Goal: Task Accomplishment & Management: Manage account settings

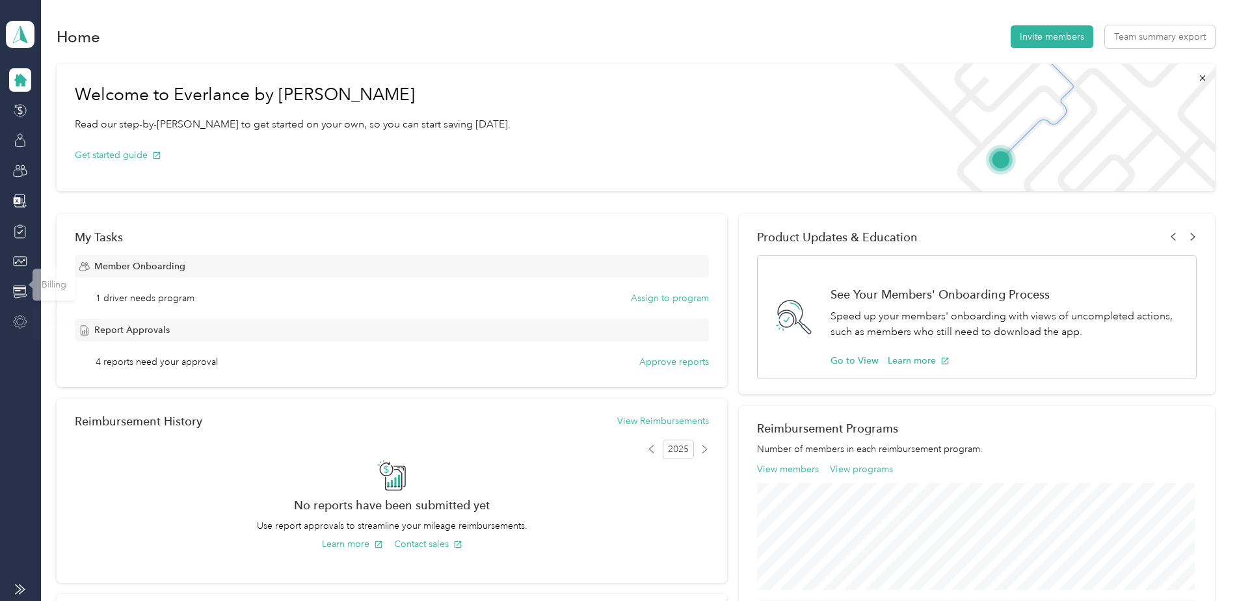
click at [21, 319] on icon at bounding box center [20, 322] width 14 height 14
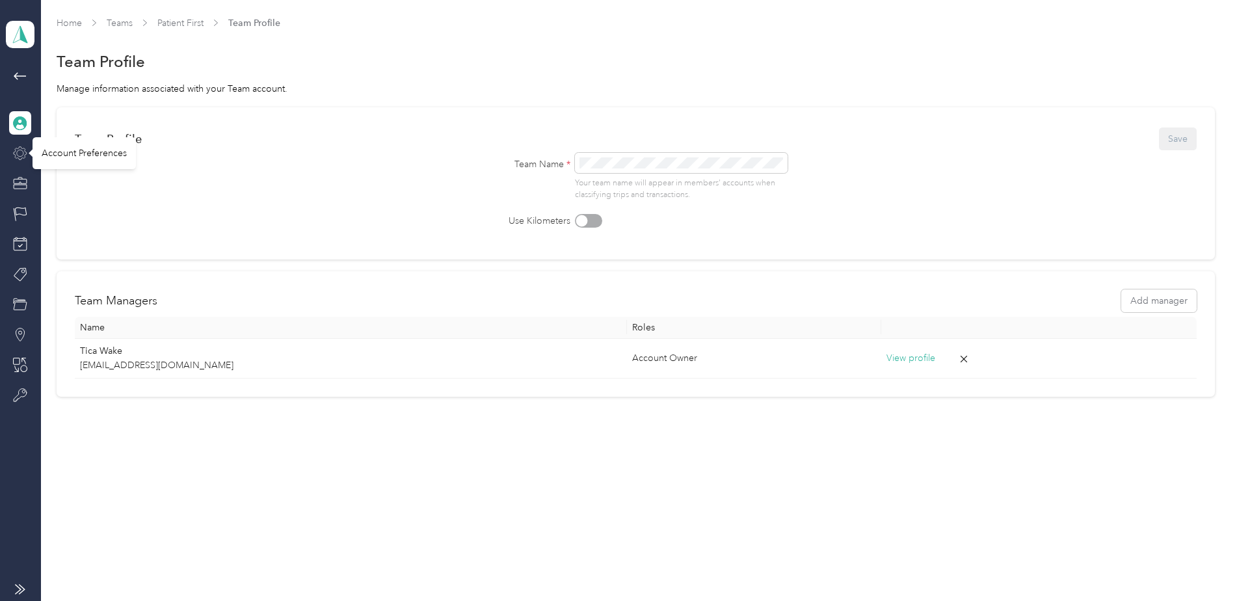
click at [20, 151] on icon at bounding box center [20, 153] width 14 height 14
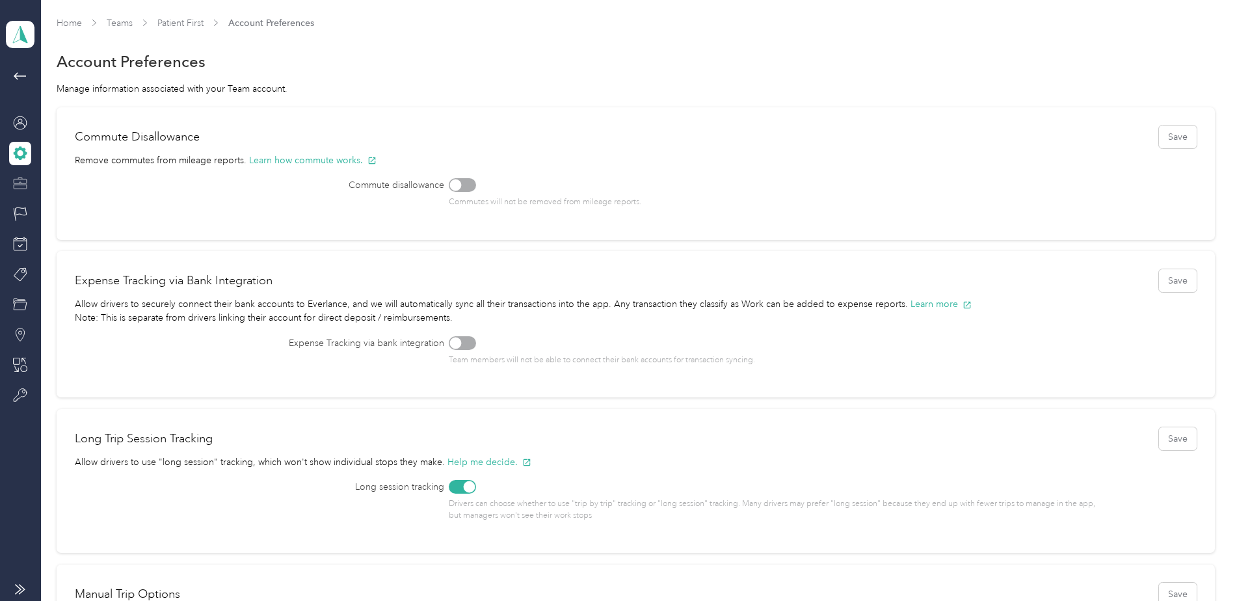
click at [21, 192] on div at bounding box center [20, 183] width 22 height 23
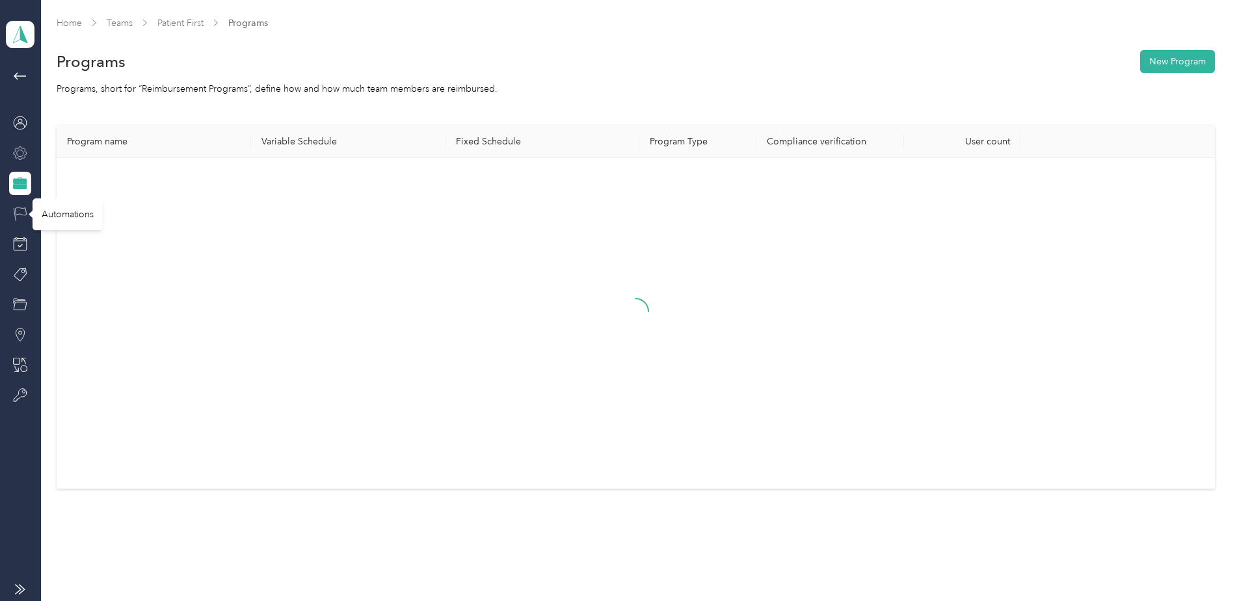
click at [23, 212] on icon at bounding box center [20, 214] width 14 height 14
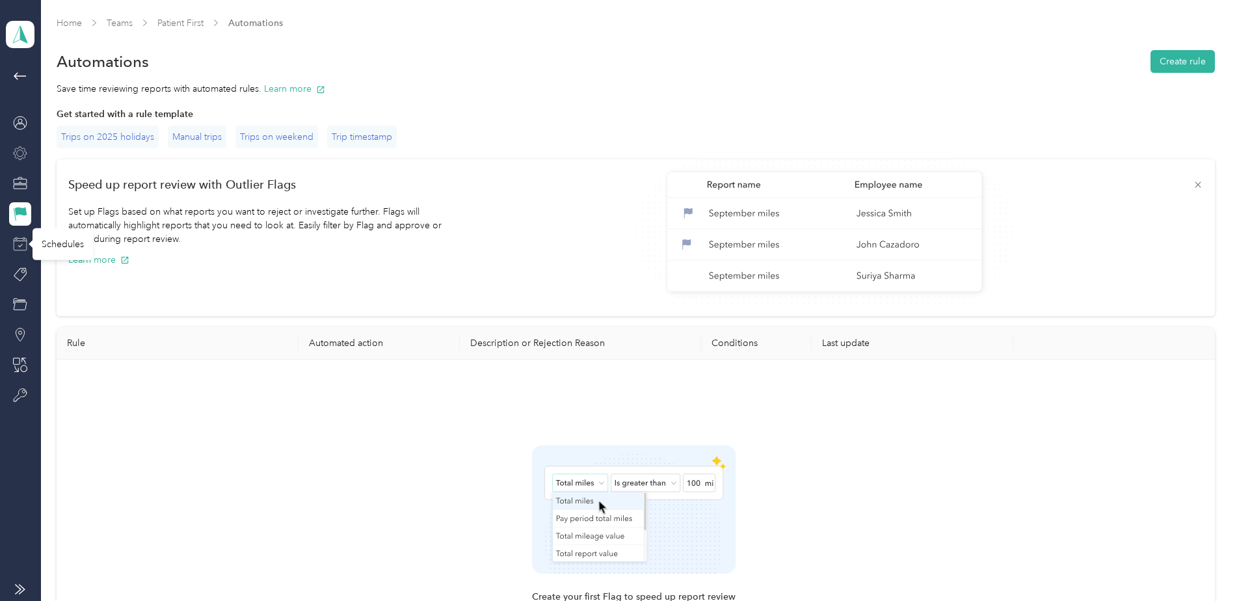
click at [23, 249] on icon at bounding box center [20, 244] width 14 height 14
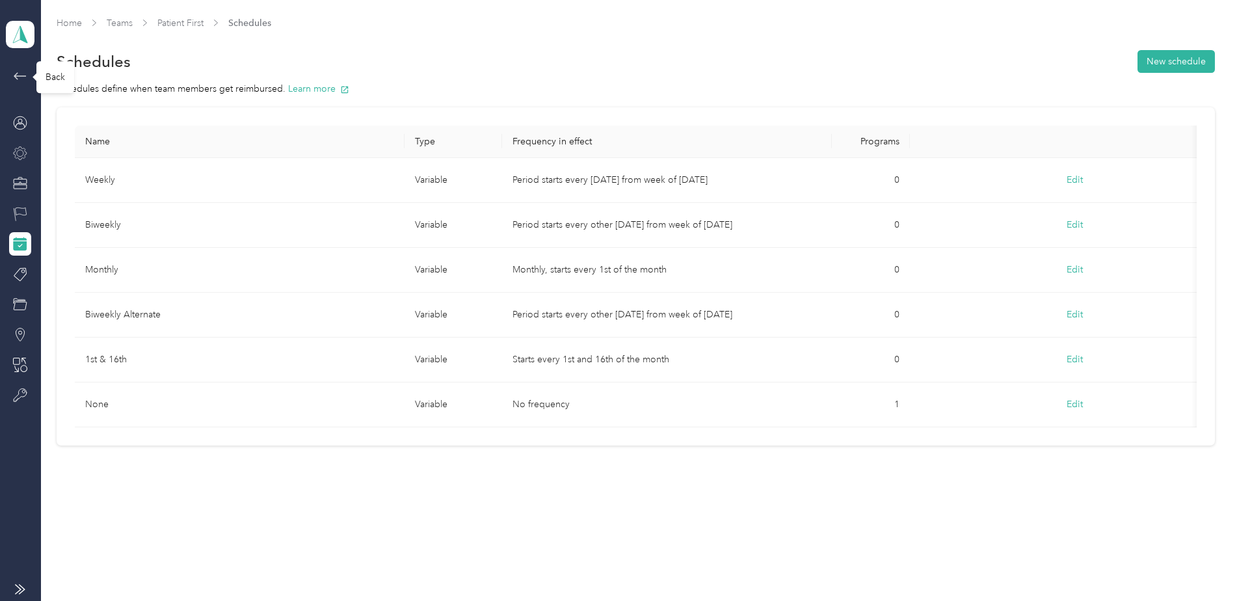
click at [18, 71] on icon at bounding box center [20, 76] width 16 height 16
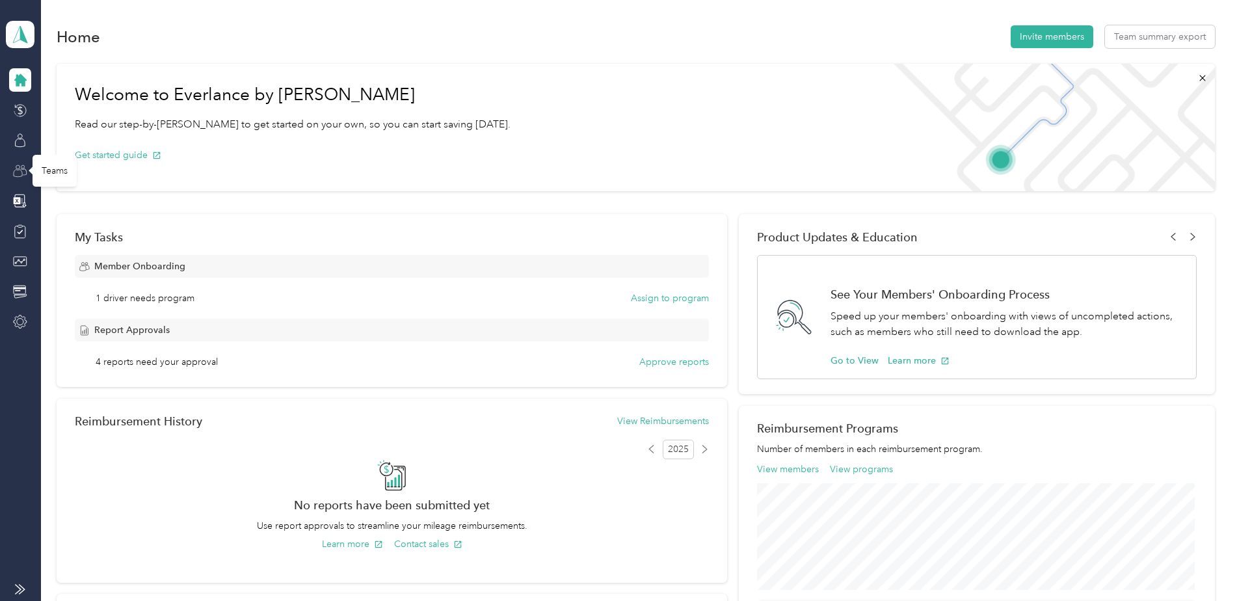
click at [21, 173] on icon at bounding box center [20, 171] width 14 height 14
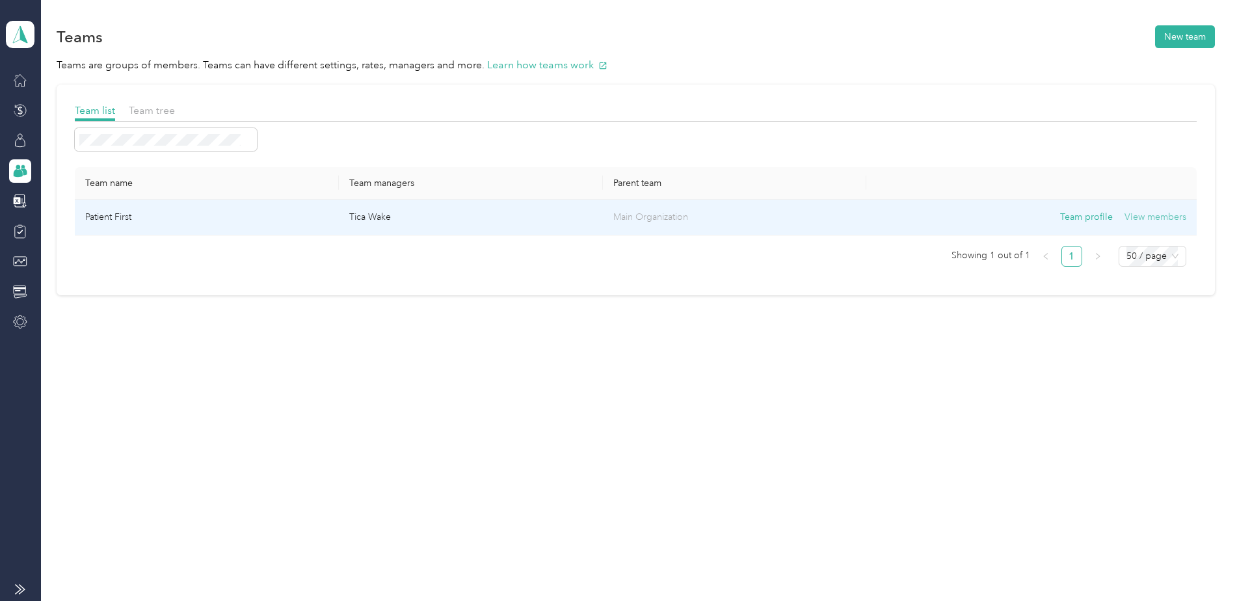
click at [1158, 216] on button "View members" at bounding box center [1155, 217] width 62 height 14
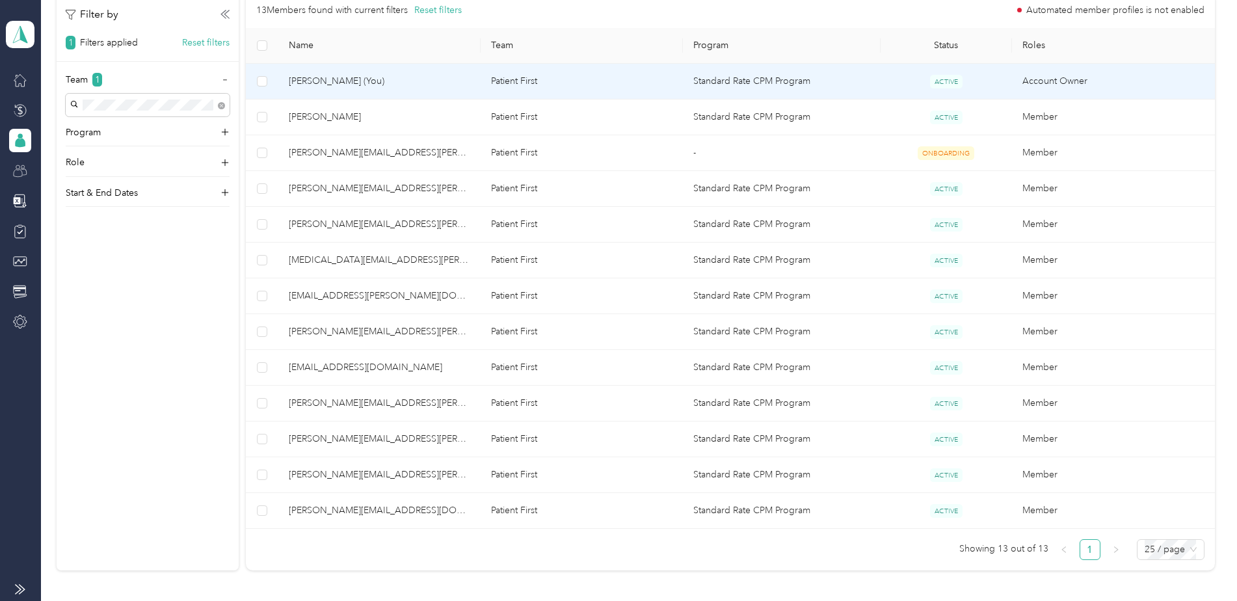
scroll to position [260, 0]
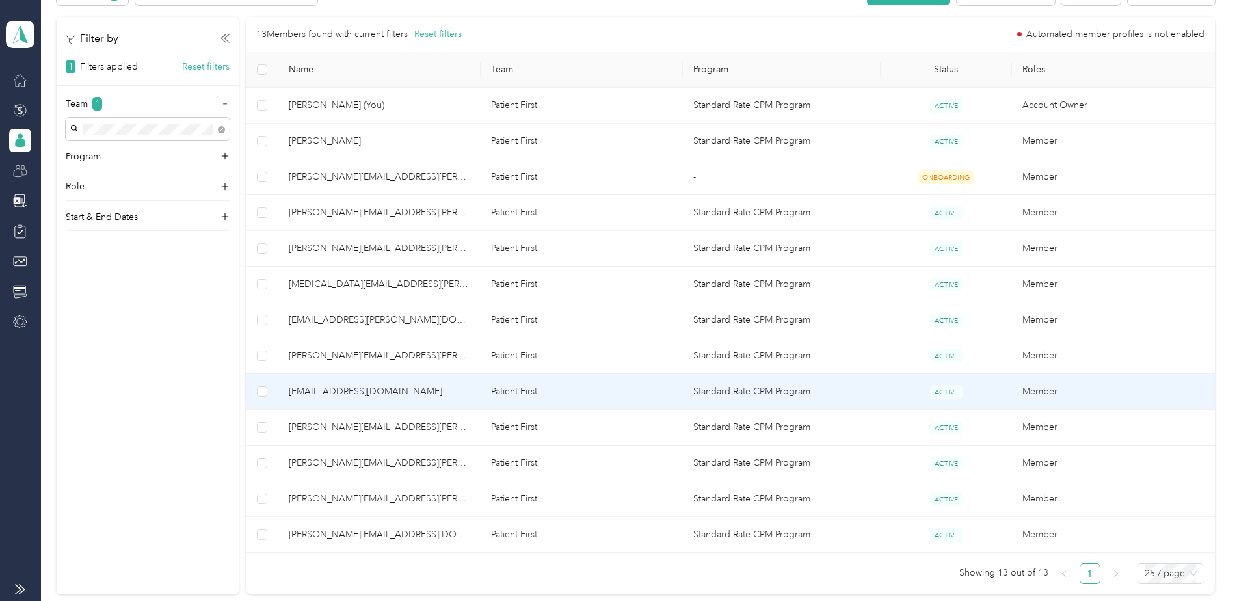
click at [342, 392] on span "[EMAIL_ADDRESS][DOMAIN_NAME]" at bounding box center [379, 391] width 181 height 14
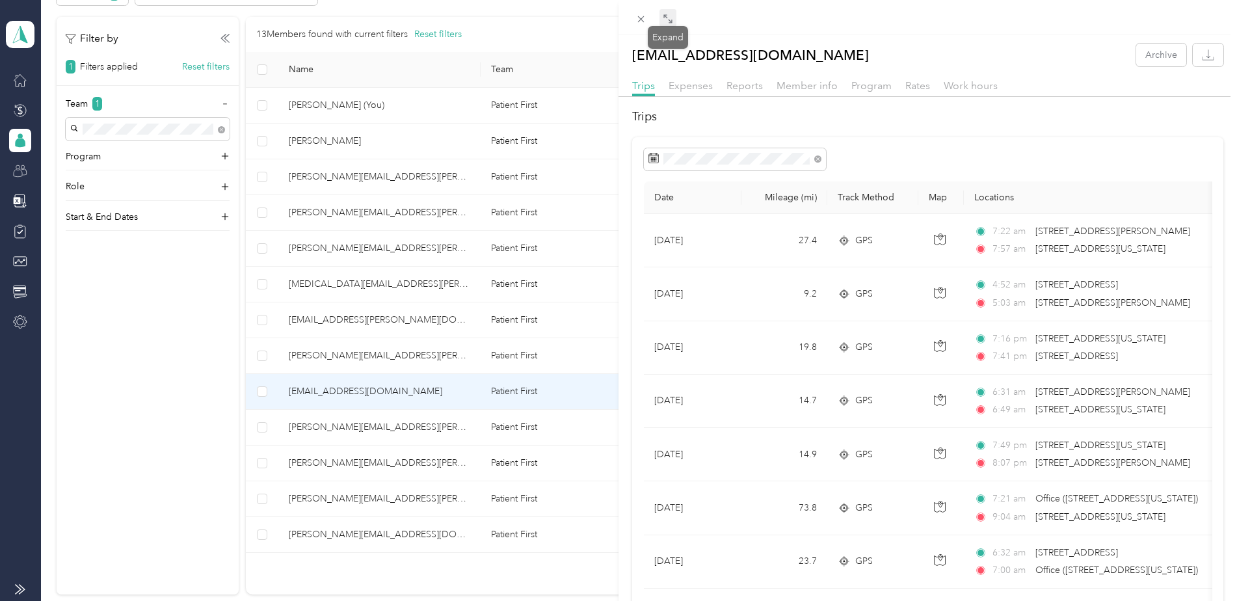
click at [669, 16] on icon at bounding box center [667, 19] width 10 height 10
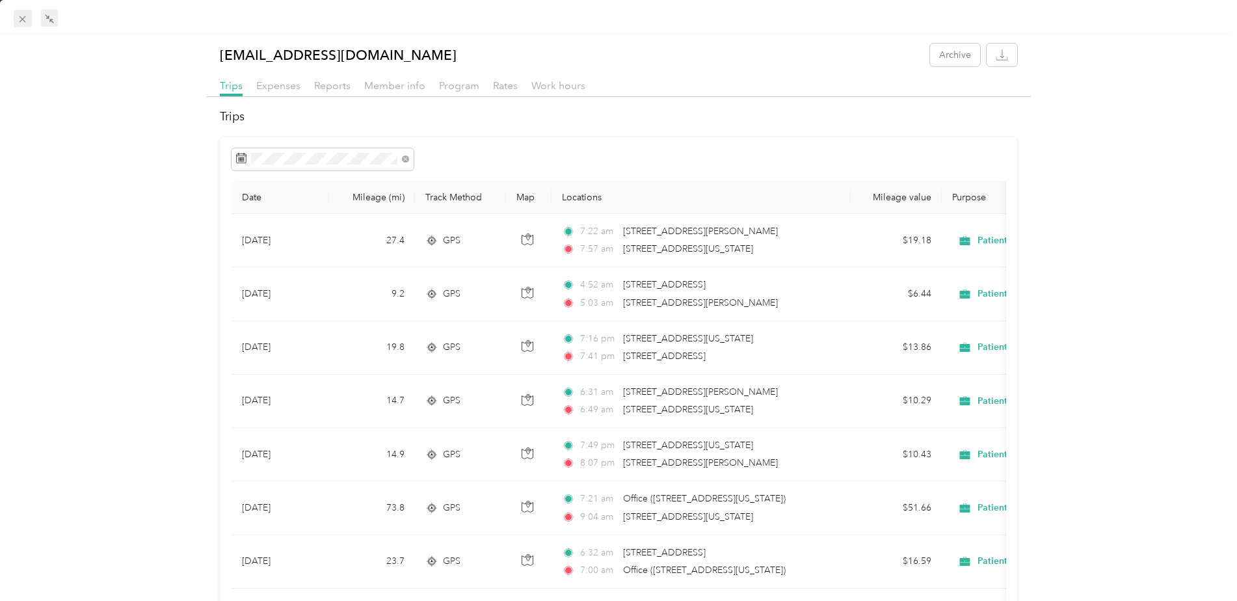
click at [26, 18] on icon at bounding box center [22, 19] width 11 height 11
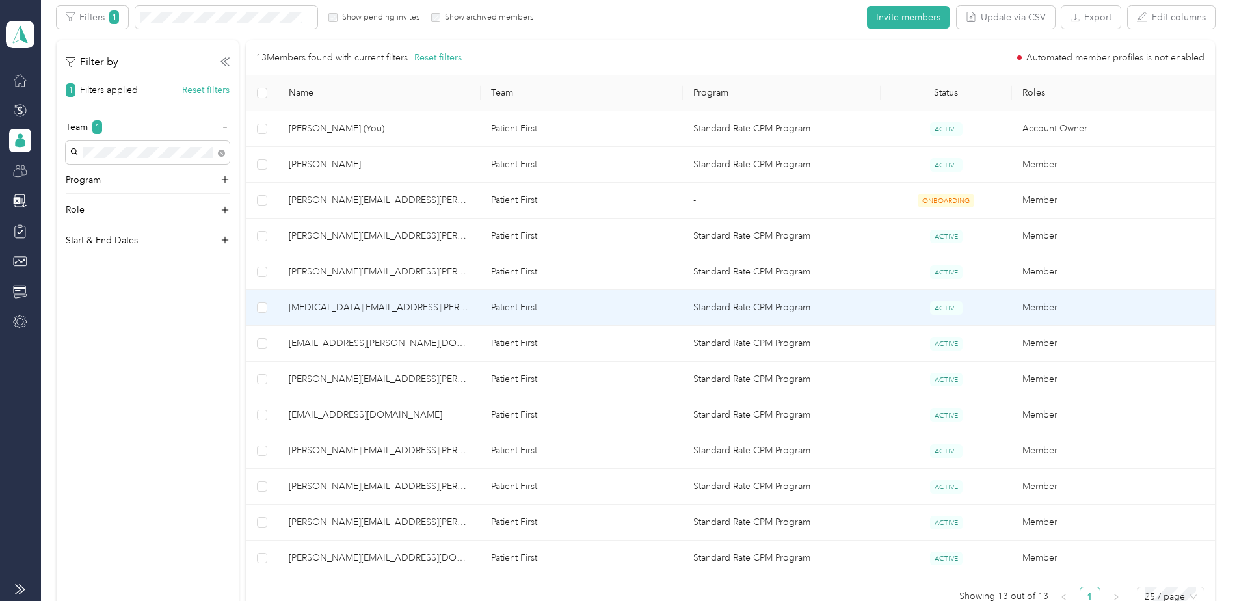
scroll to position [260, 0]
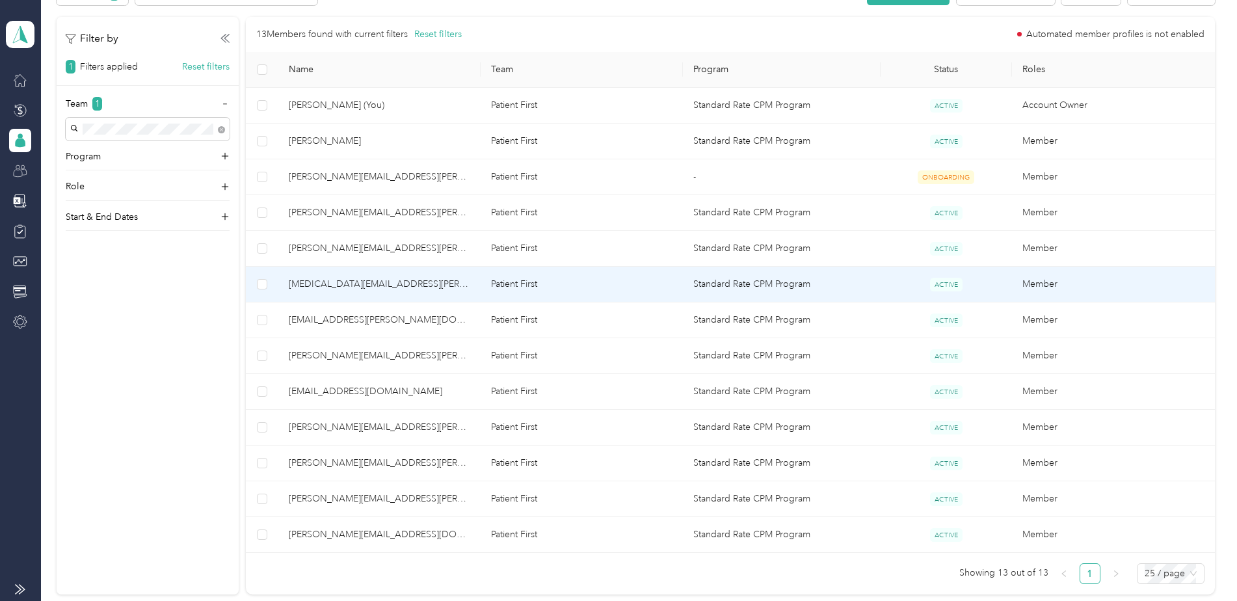
click at [338, 279] on span "[MEDICAL_DATA][EMAIL_ADDRESS][PERSON_NAME][DOMAIN_NAME]" at bounding box center [379, 284] width 181 height 14
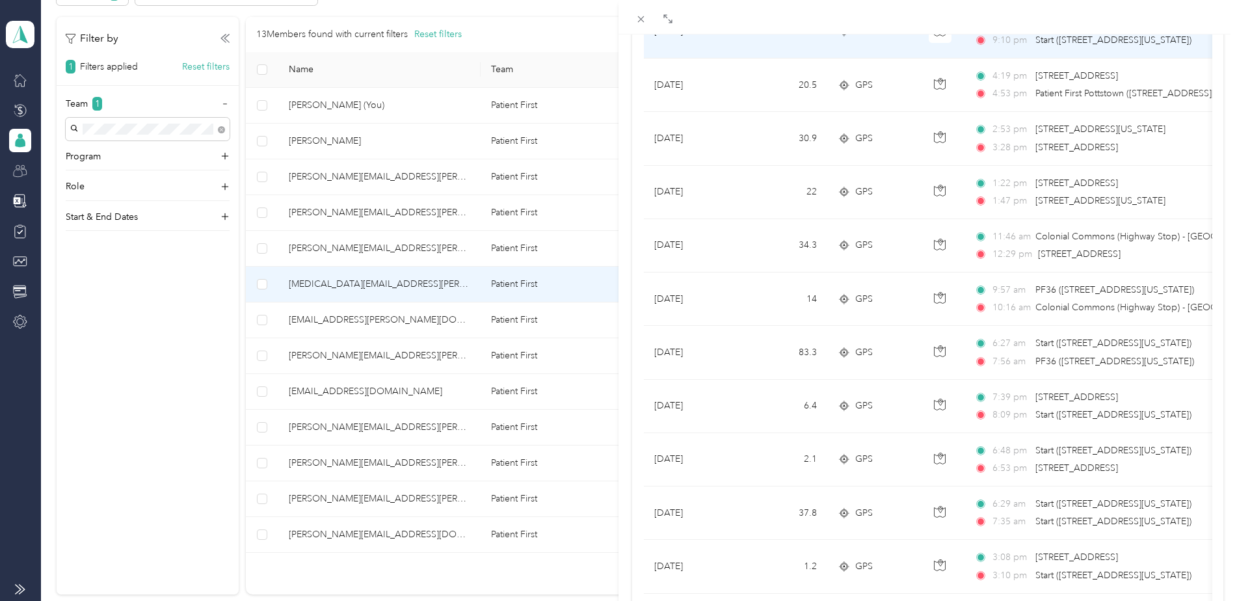
scroll to position [585, 0]
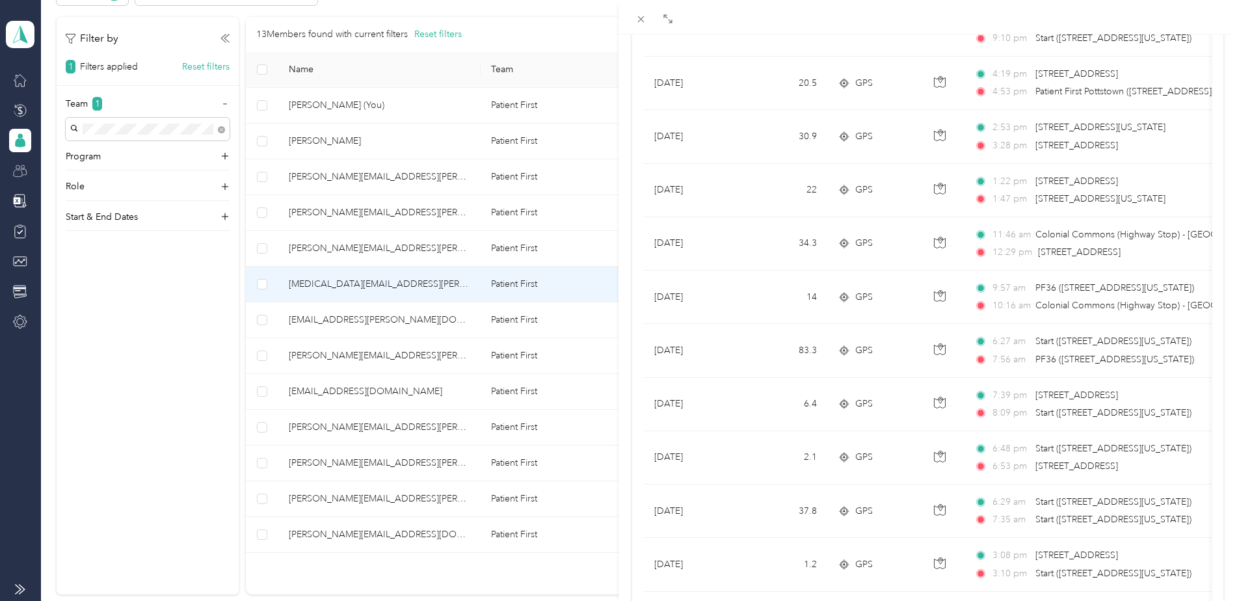
click at [322, 322] on div "[MEDICAL_DATA][EMAIL_ADDRESS][PERSON_NAME][DOMAIN_NAME] Archive Trips Expenses …" at bounding box center [618, 300] width 1237 height 601
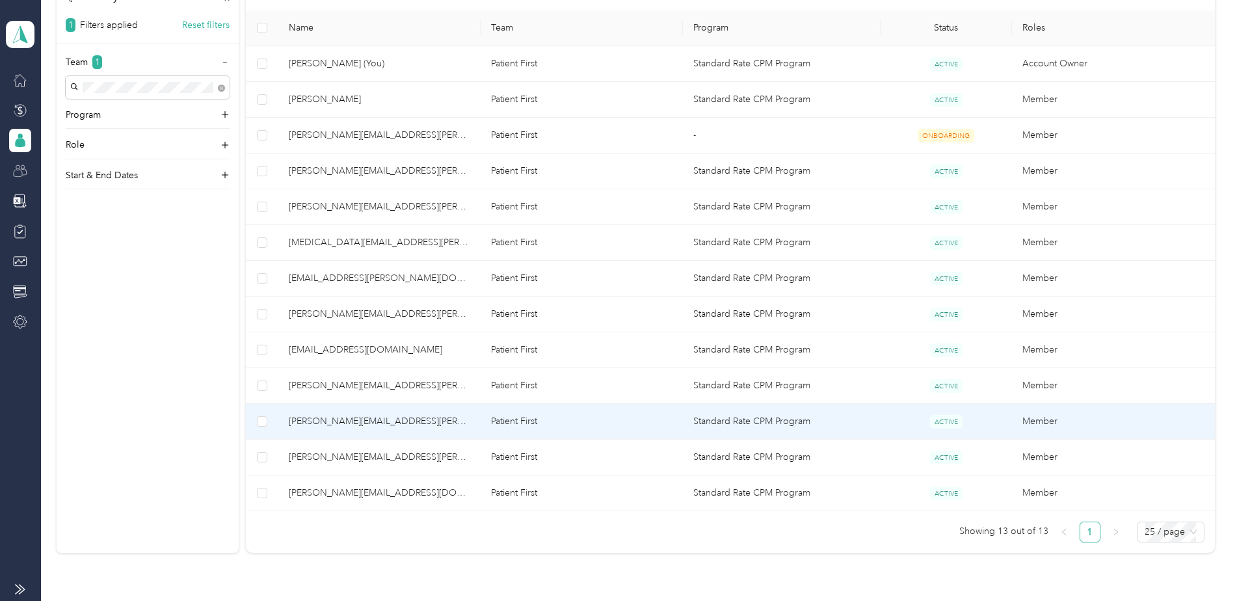
scroll to position [325, 0]
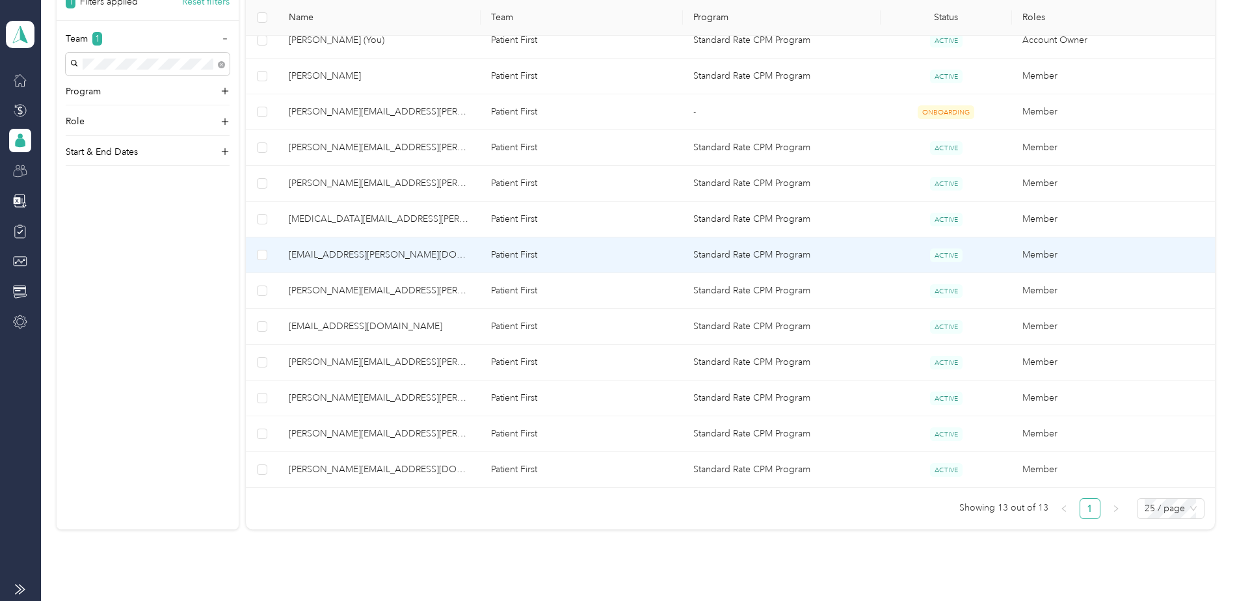
click at [352, 256] on span "[EMAIL_ADDRESS][PERSON_NAME][DOMAIN_NAME]" at bounding box center [379, 255] width 181 height 14
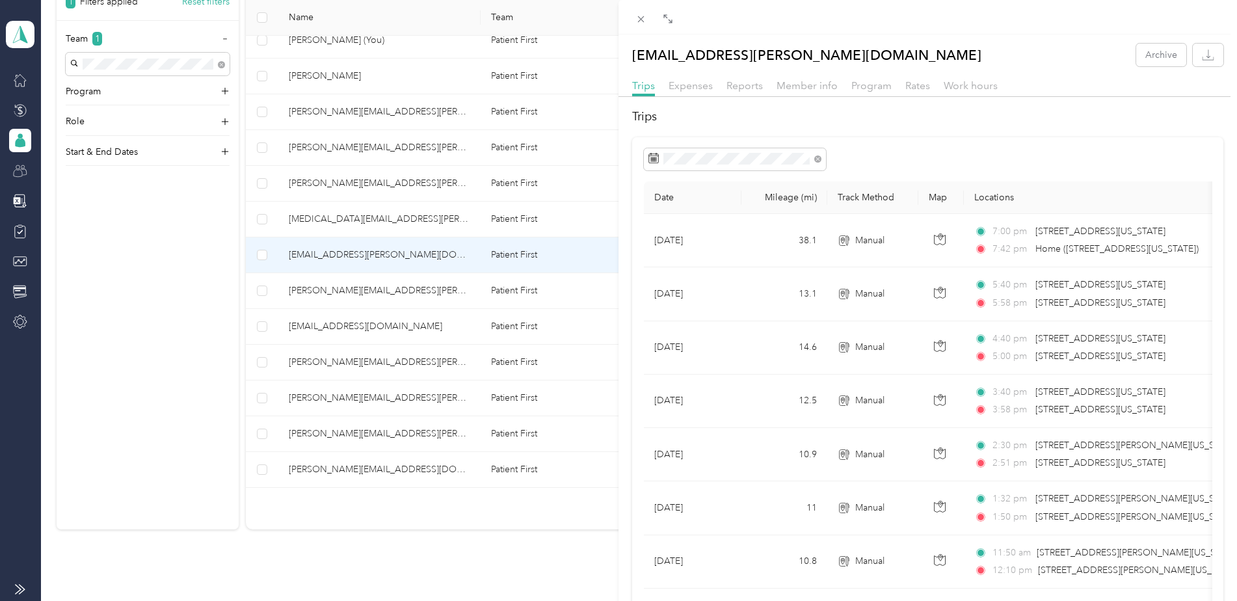
click at [328, 146] on div "[EMAIL_ADDRESS][PERSON_NAME][DOMAIN_NAME] Archive Trips Expenses Reports Member…" at bounding box center [618, 300] width 1237 height 601
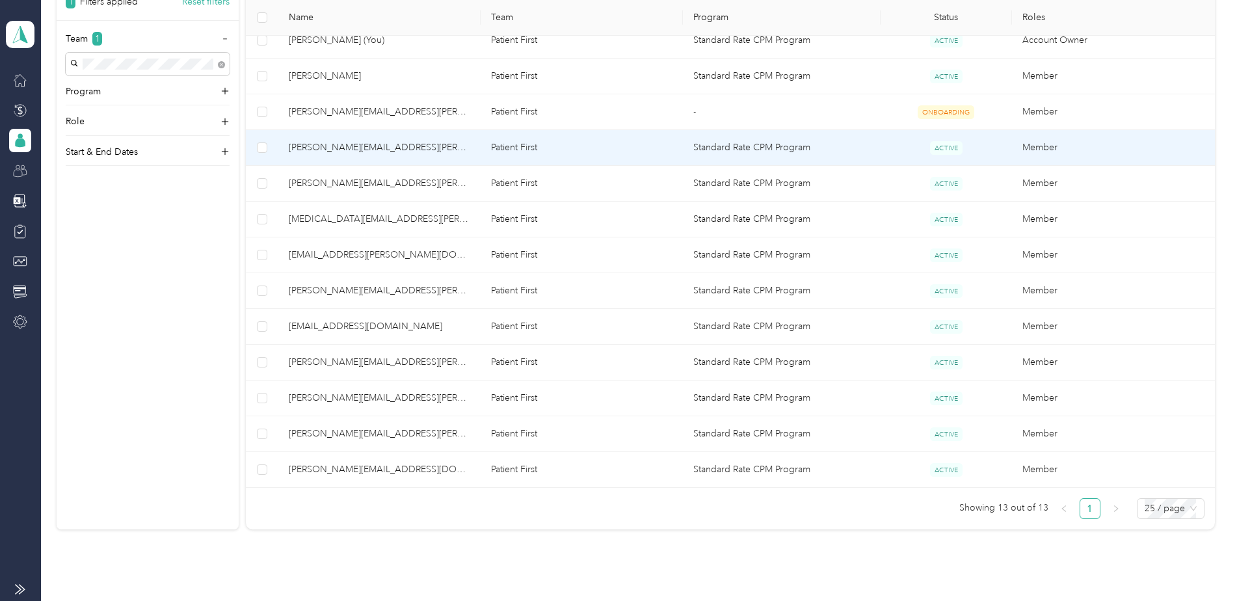
click at [328, 146] on span "[PERSON_NAME][EMAIL_ADDRESS][PERSON_NAME][DOMAIN_NAME]" at bounding box center [379, 147] width 181 height 14
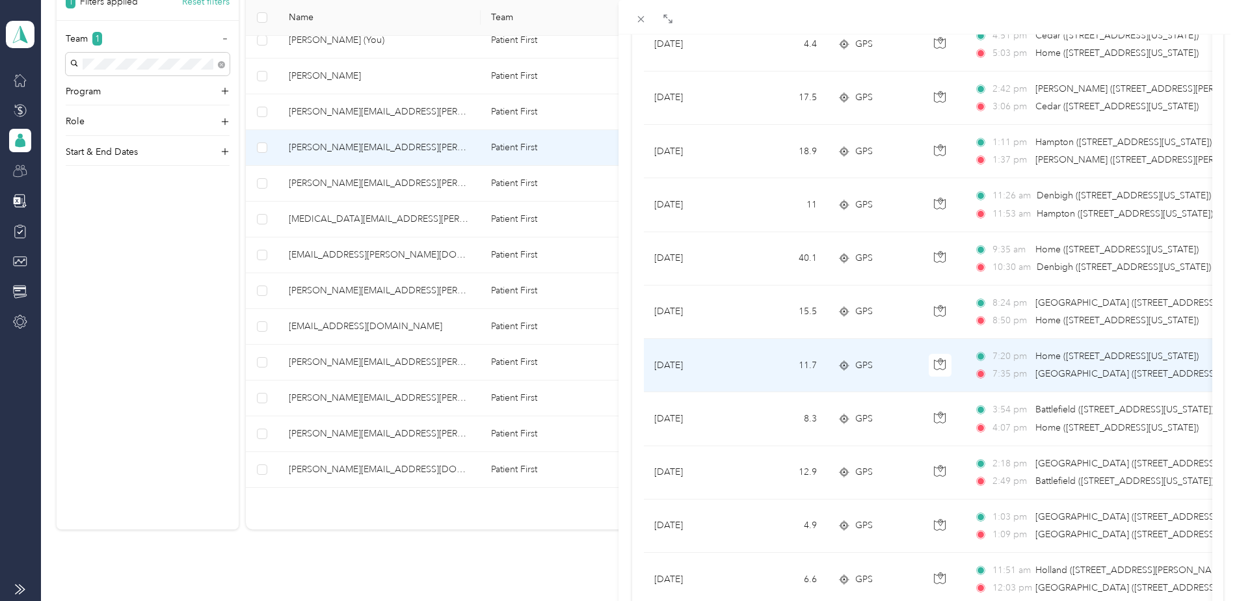
scroll to position [1060, 0]
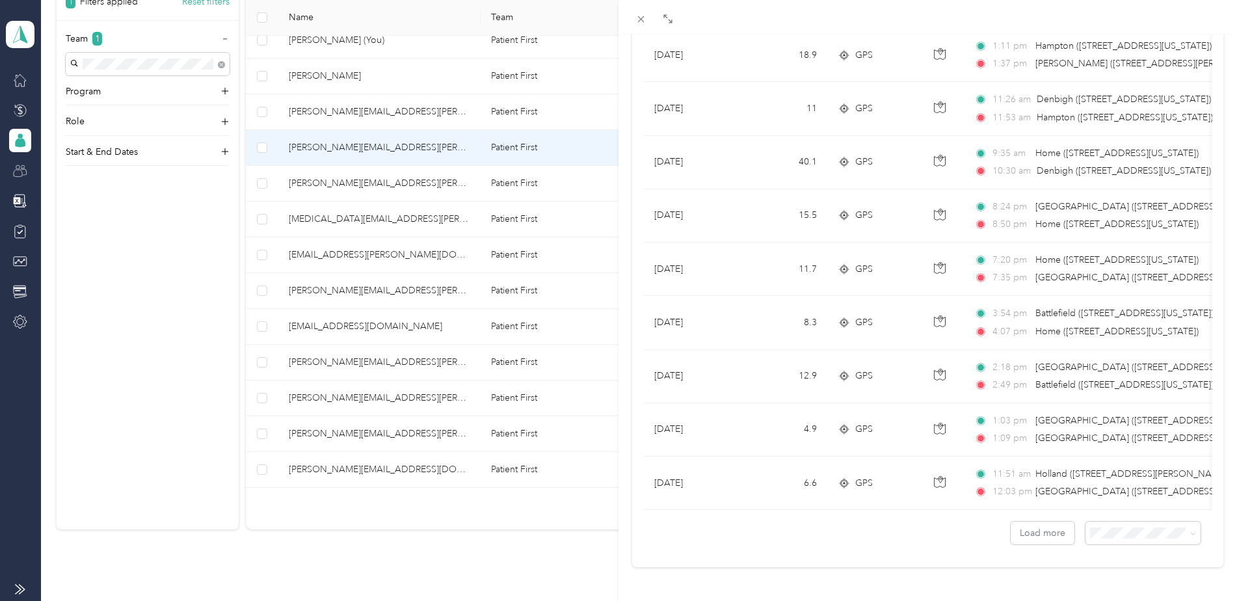
click at [23, 84] on div "[PERSON_NAME][EMAIL_ADDRESS][PERSON_NAME][DOMAIN_NAME] Archive Trips Expenses R…" at bounding box center [618, 300] width 1237 height 601
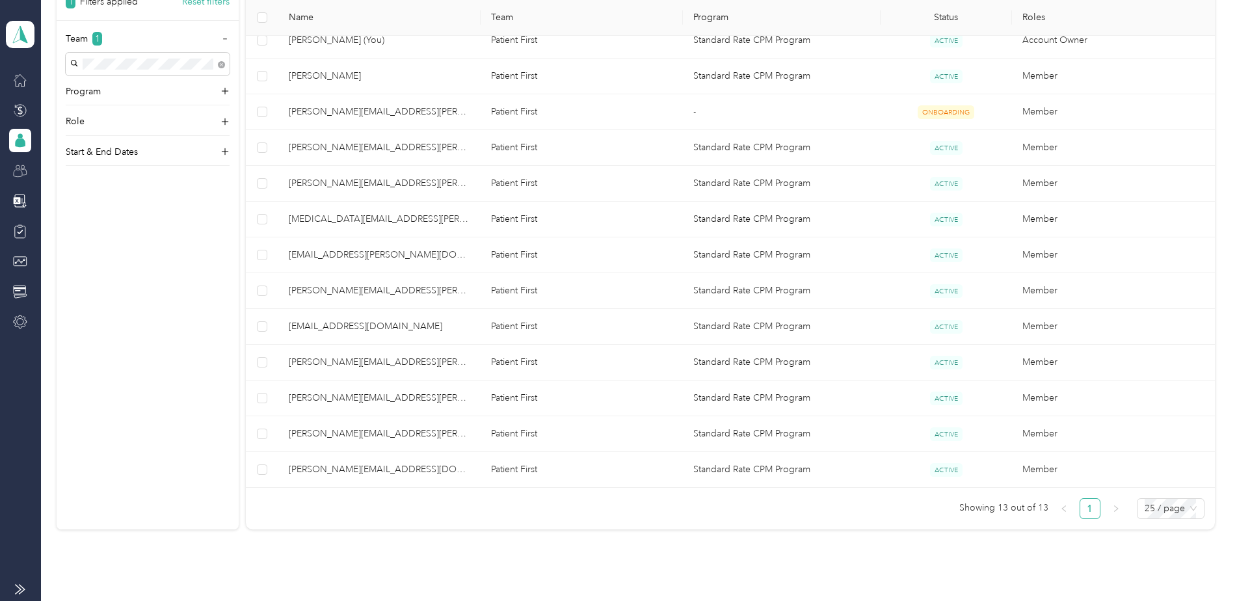
scroll to position [55, 0]
